Goal: Task Accomplishment & Management: Complete application form

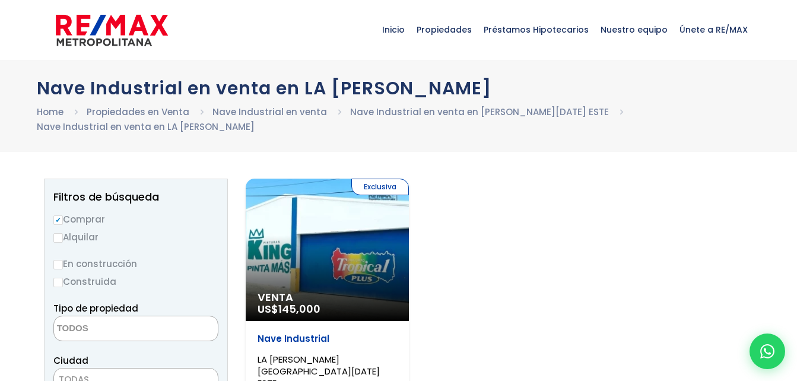
select select
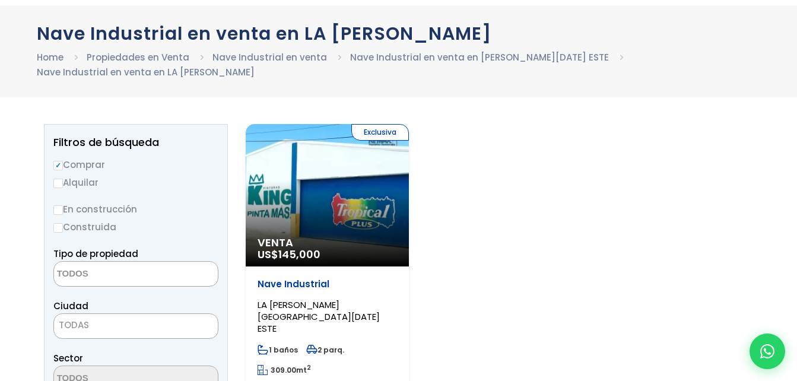
scroll to position [55, 0]
click at [379, 236] on p "Venta US$ 145,000" at bounding box center [328, 248] width 140 height 24
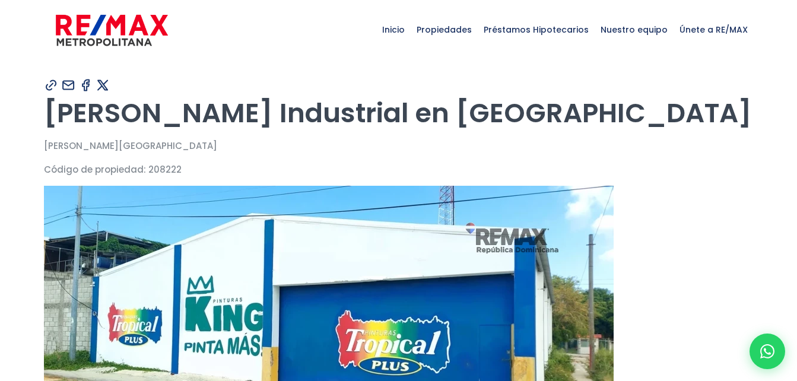
type input "[PERSON_NAME]"
type input "abad"
type input "[EMAIL_ADDRESS][DOMAIN_NAME]"
type input "[PHONE_NUMBER]"
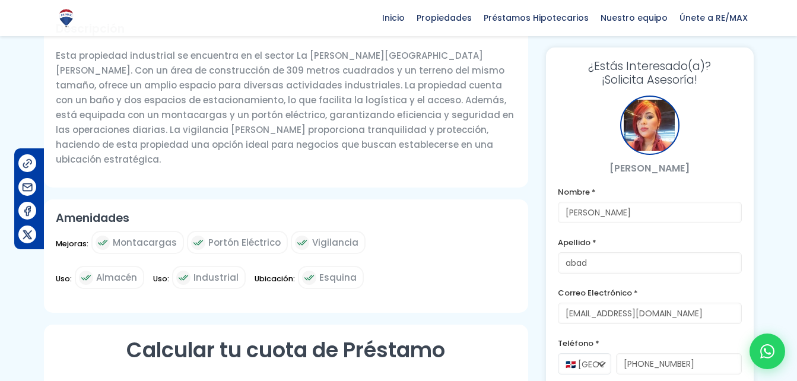
scroll to position [455, 0]
